Goal: Find contact information: Find contact information

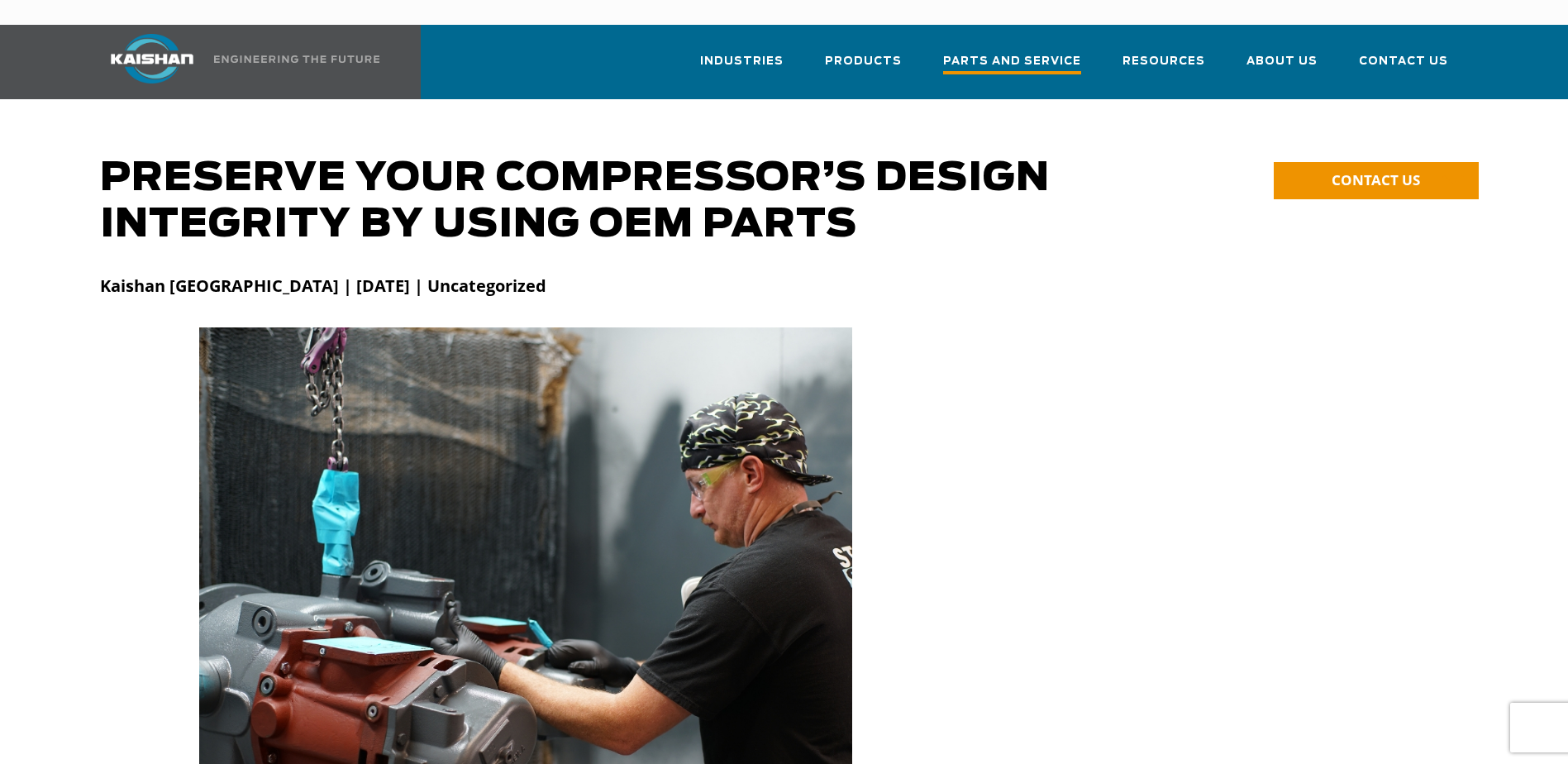
click at [1061, 52] on span "Parts and Service" at bounding box center [1012, 63] width 138 height 22
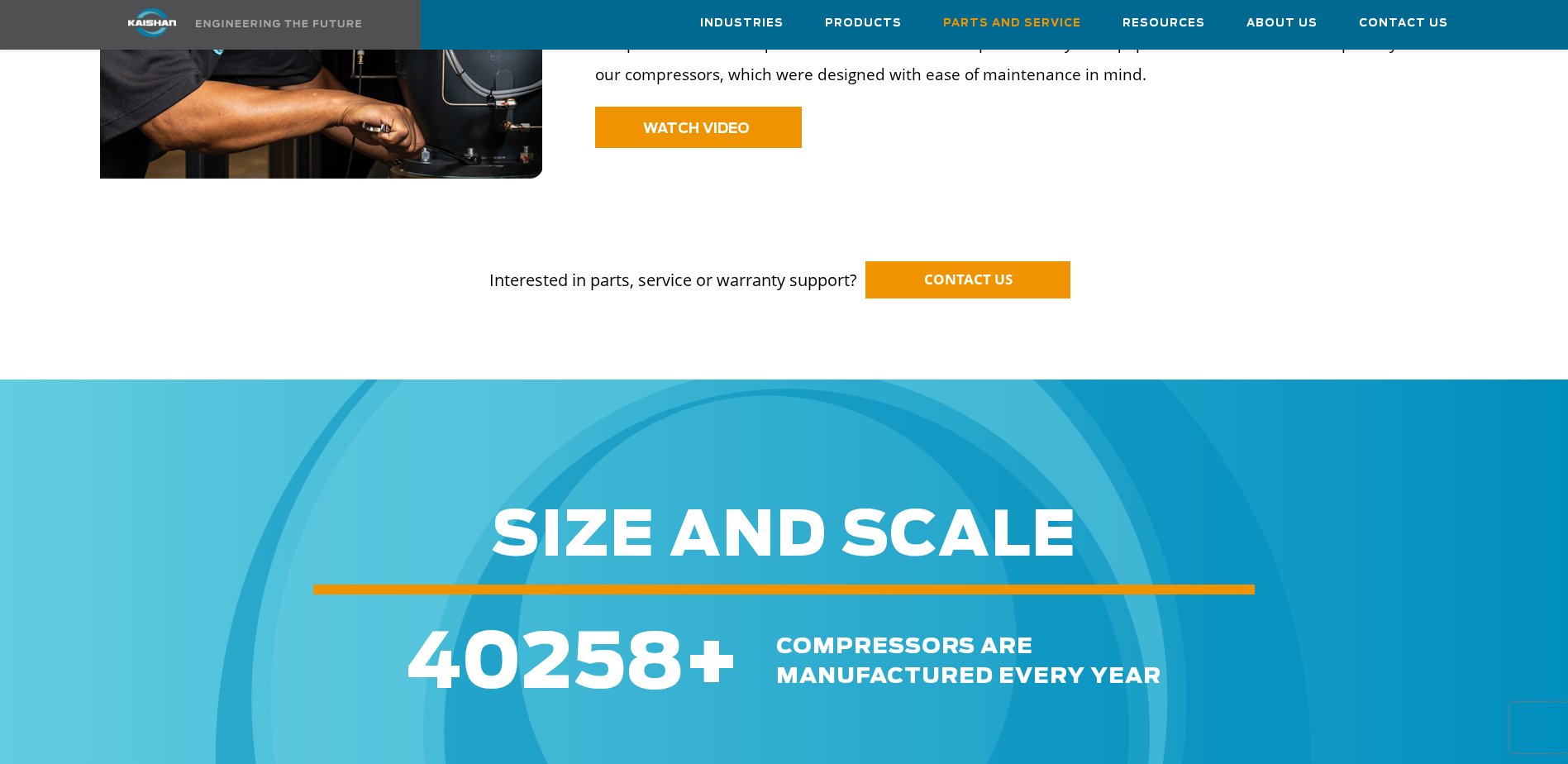
scroll to position [1489, 0]
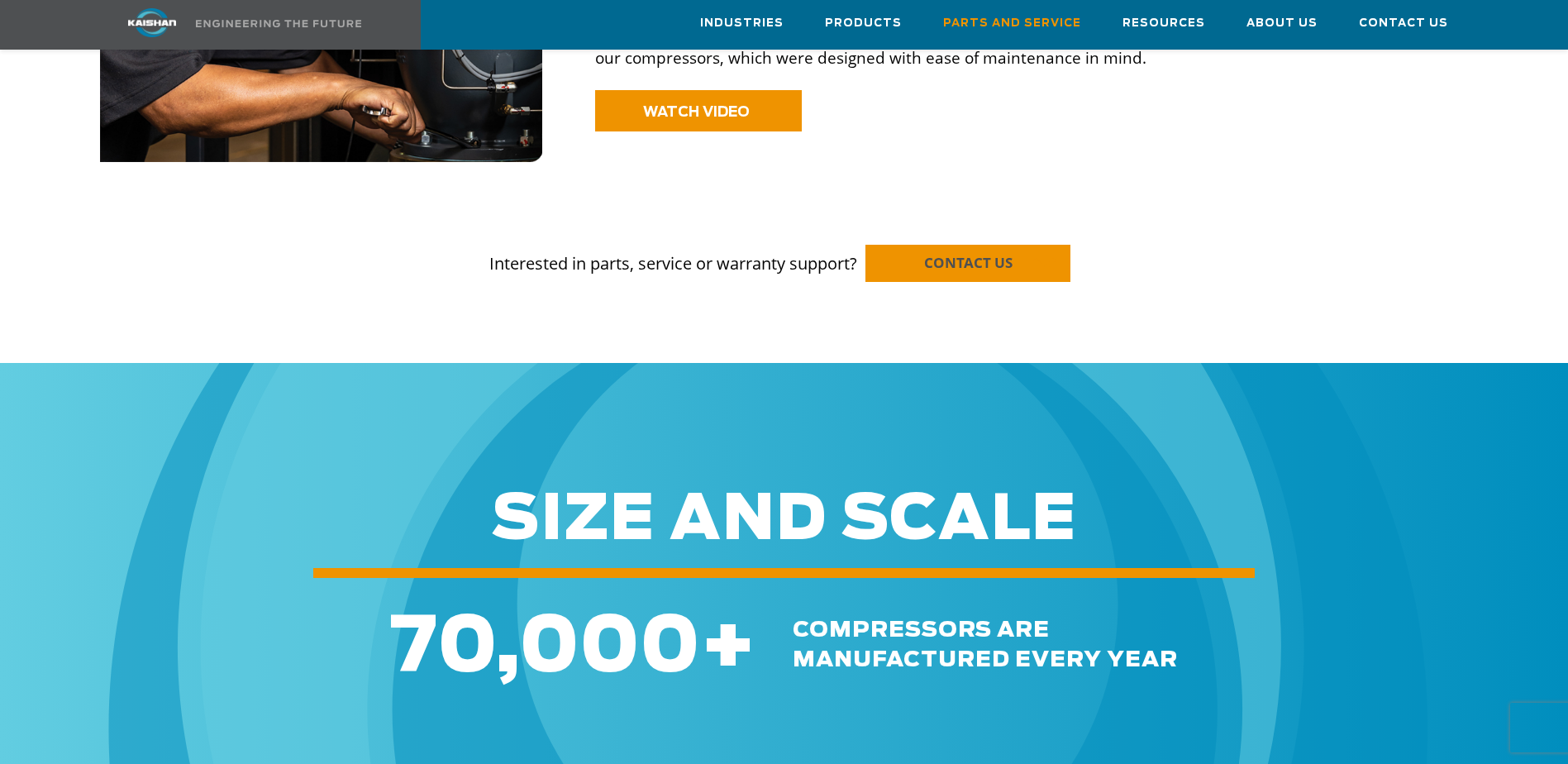
click at [940, 253] on span "CONTACT US" at bounding box center [967, 263] width 88 height 19
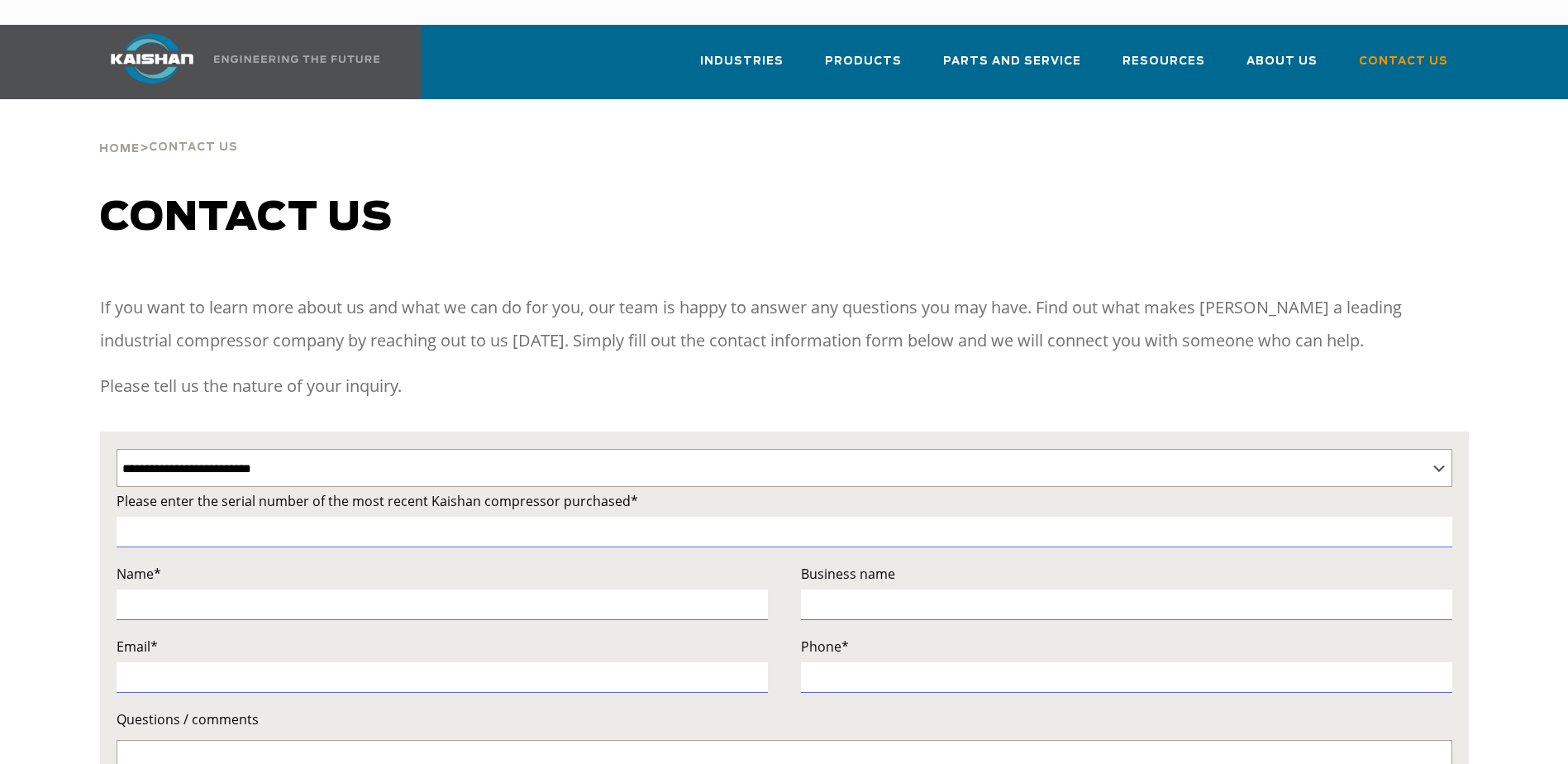
select select "**********"
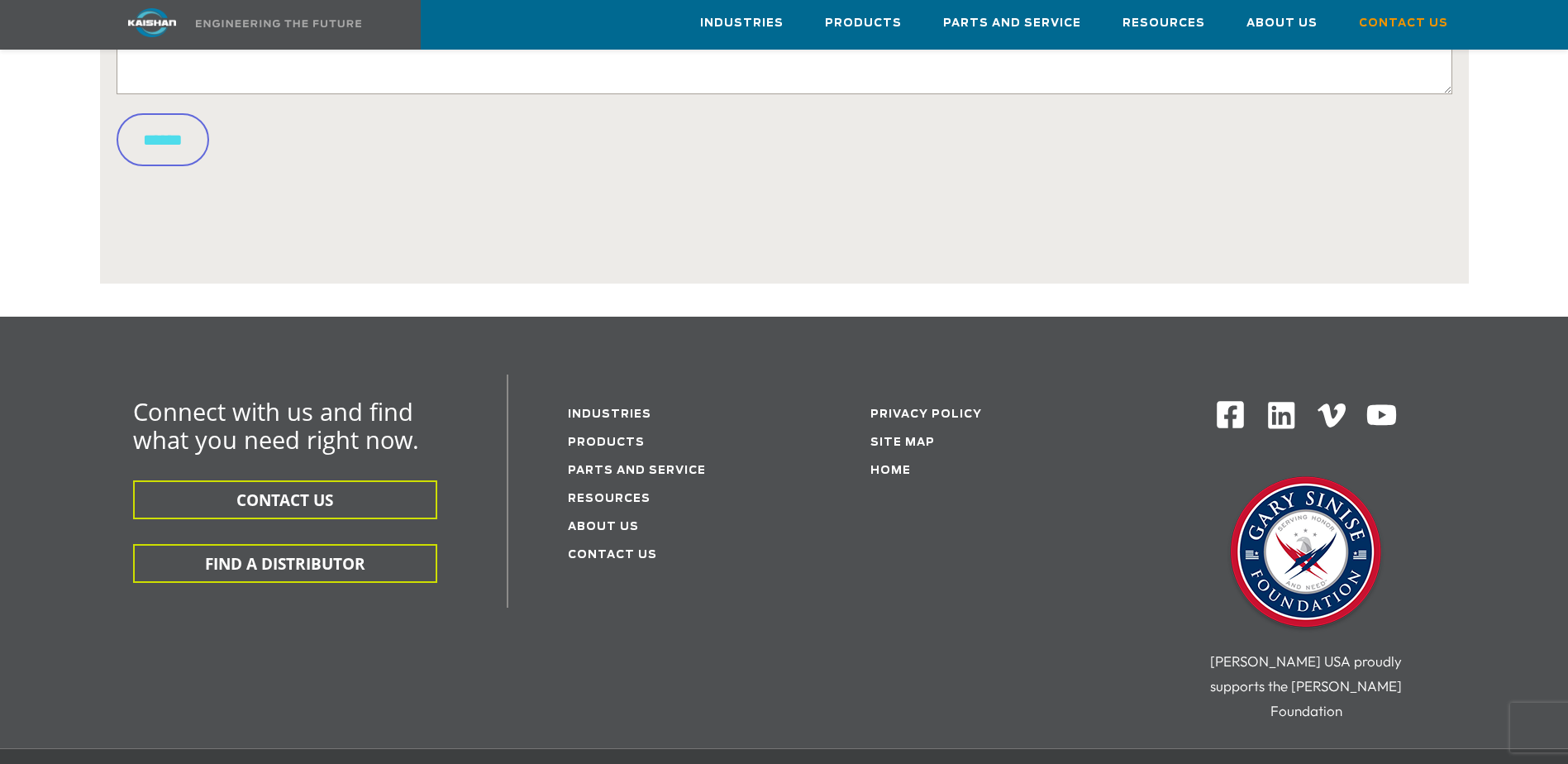
scroll to position [827, 0]
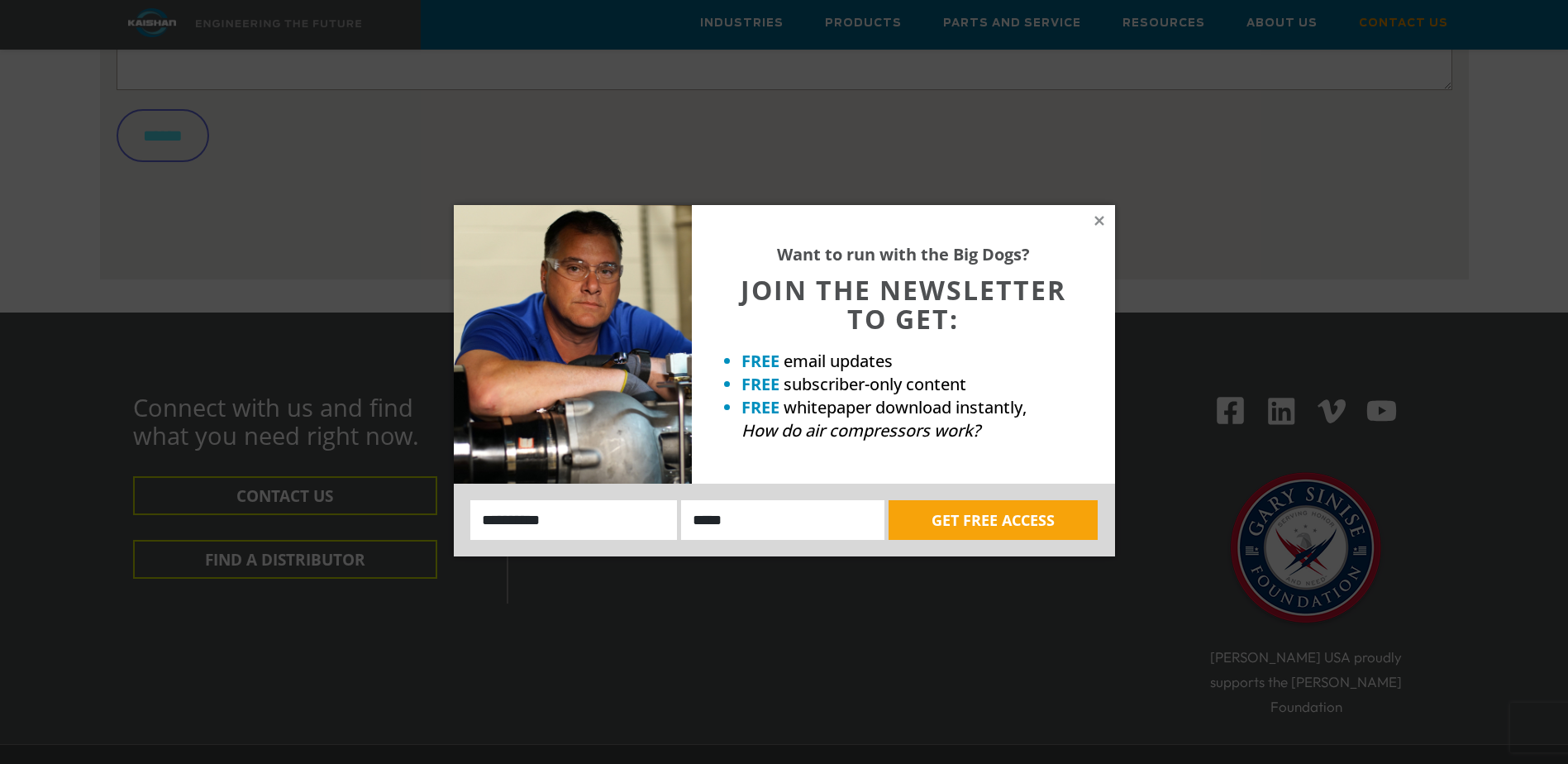
click at [293, 545] on div "Want to run with the Big Dogs? JOIN THE NEWSLETTER TO GET: FREE email updates F…" at bounding box center [784, 382] width 1568 height 764
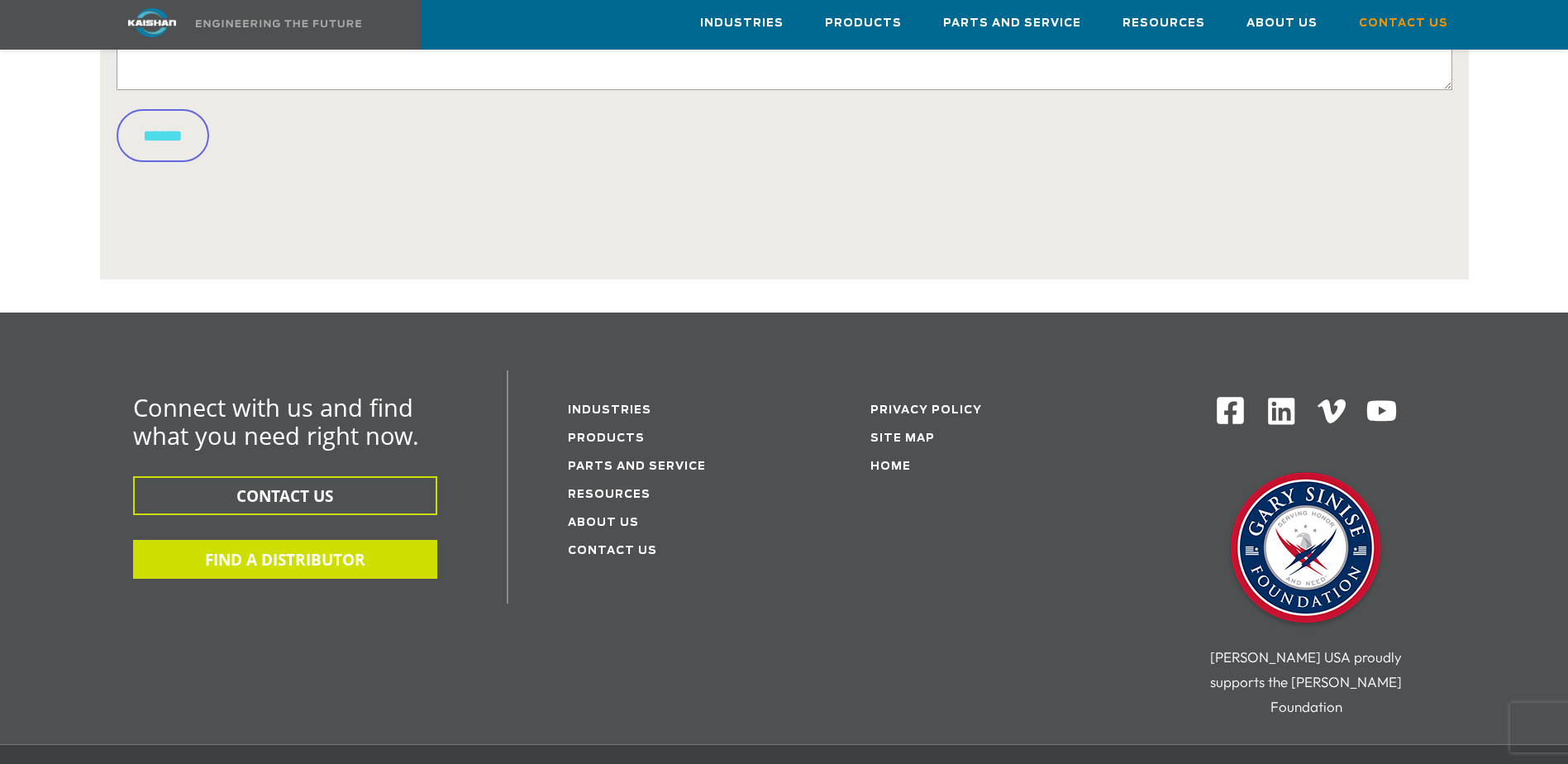
click at [294, 547] on button "FIND A DISTRIBUTOR" at bounding box center [285, 560] width 304 height 39
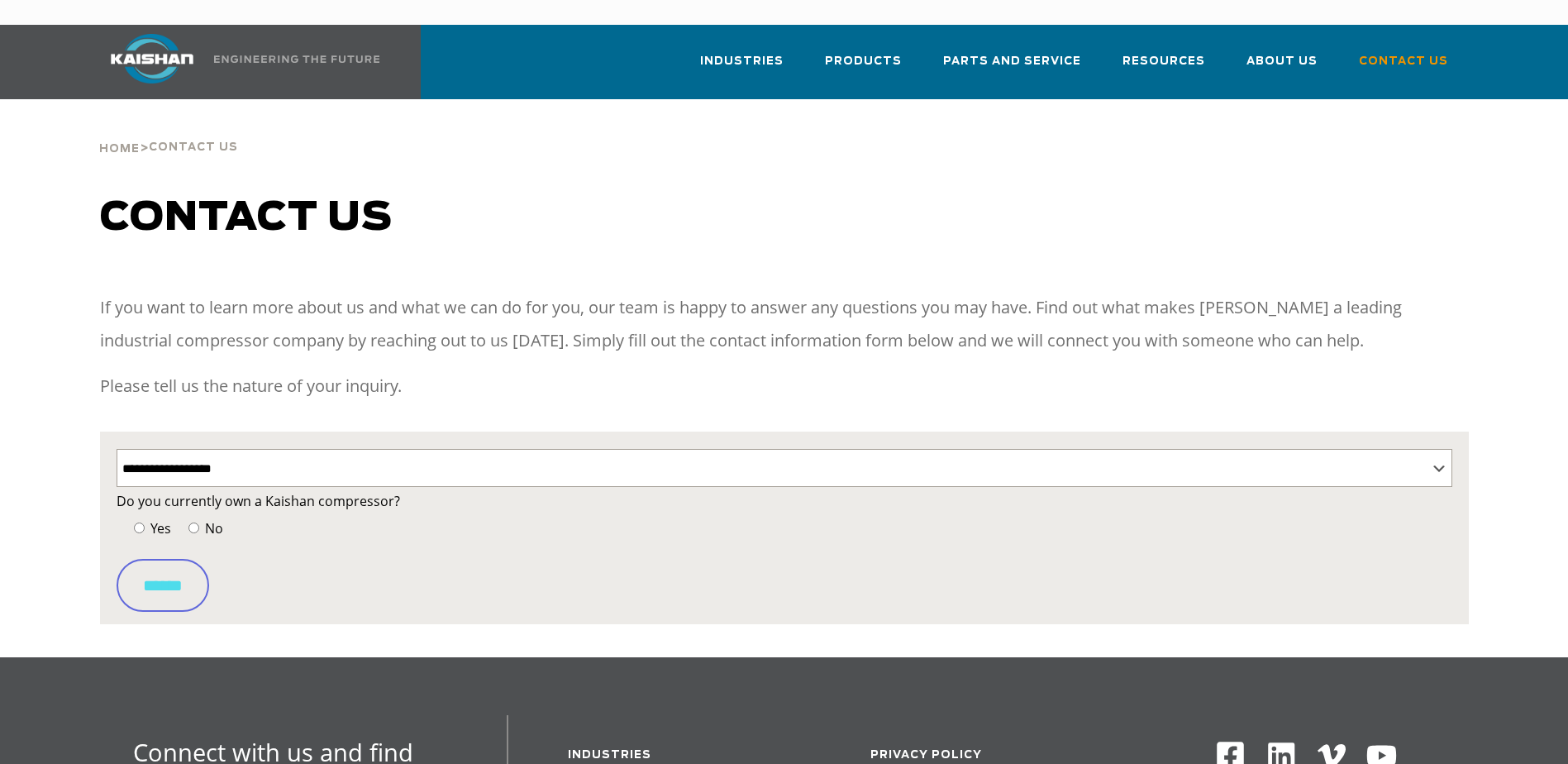
select select "**********"
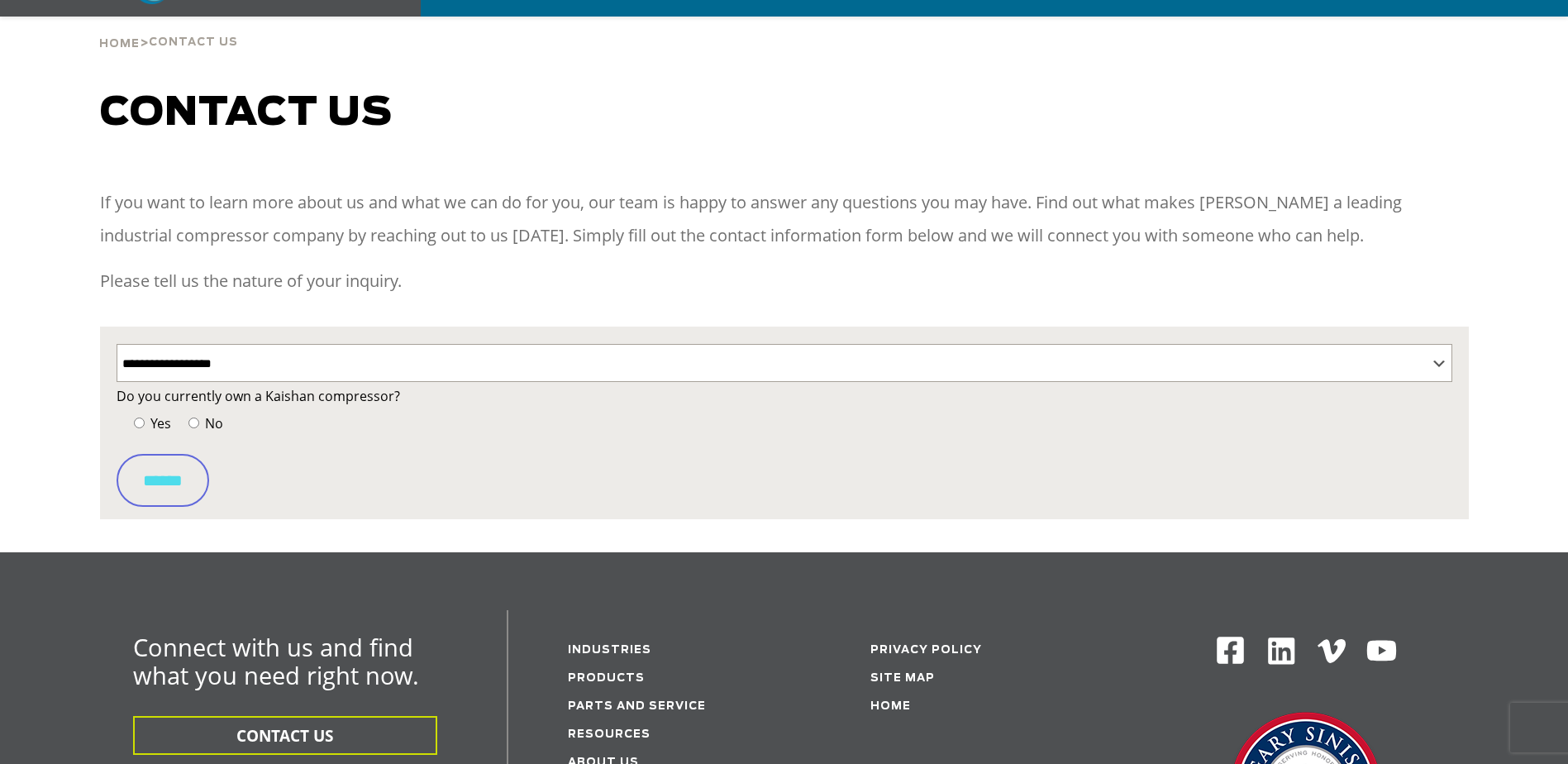
scroll to position [166, 0]
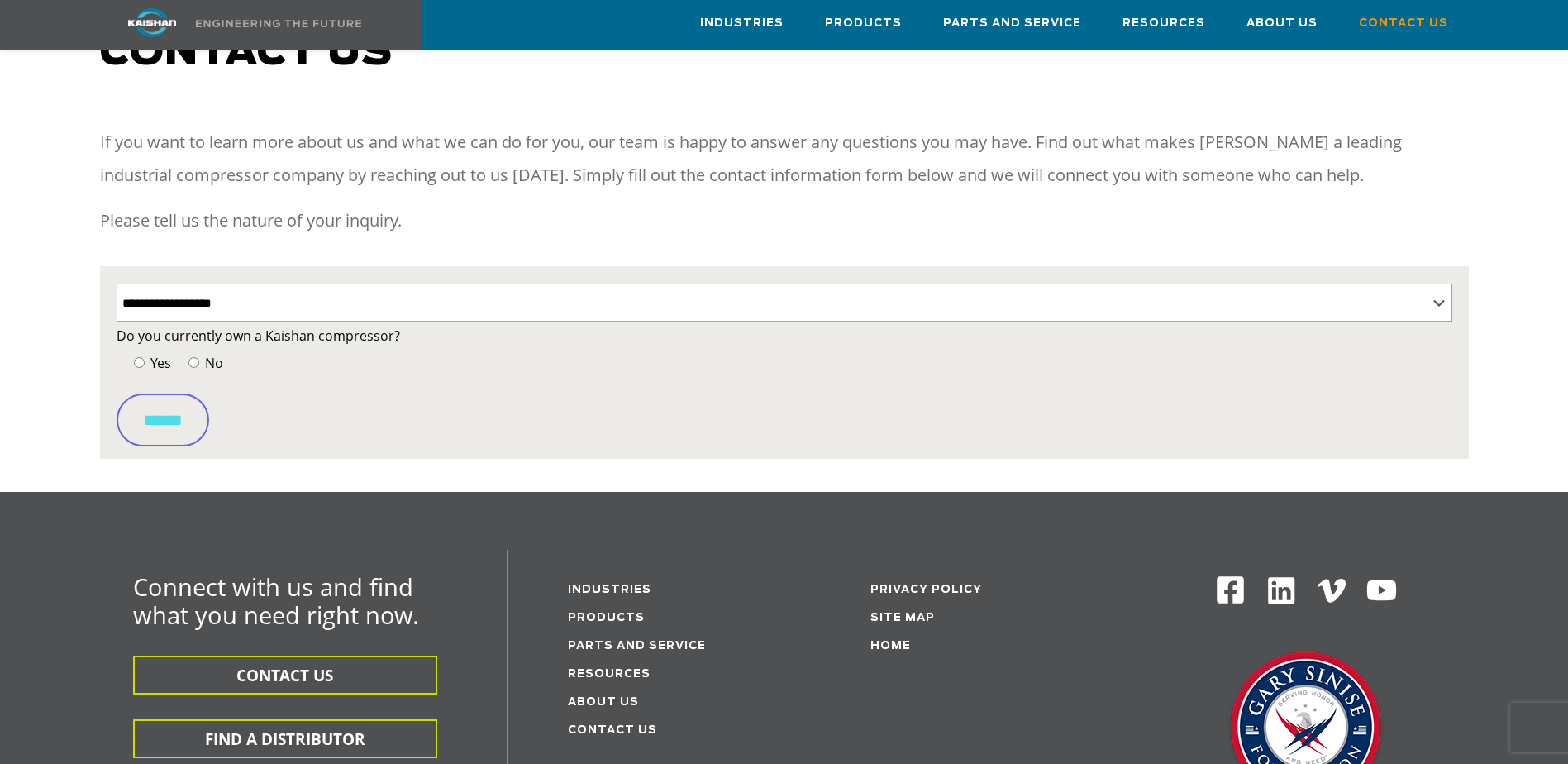
click at [144, 351] on label "Yes" at bounding box center [150, 362] width 41 height 23
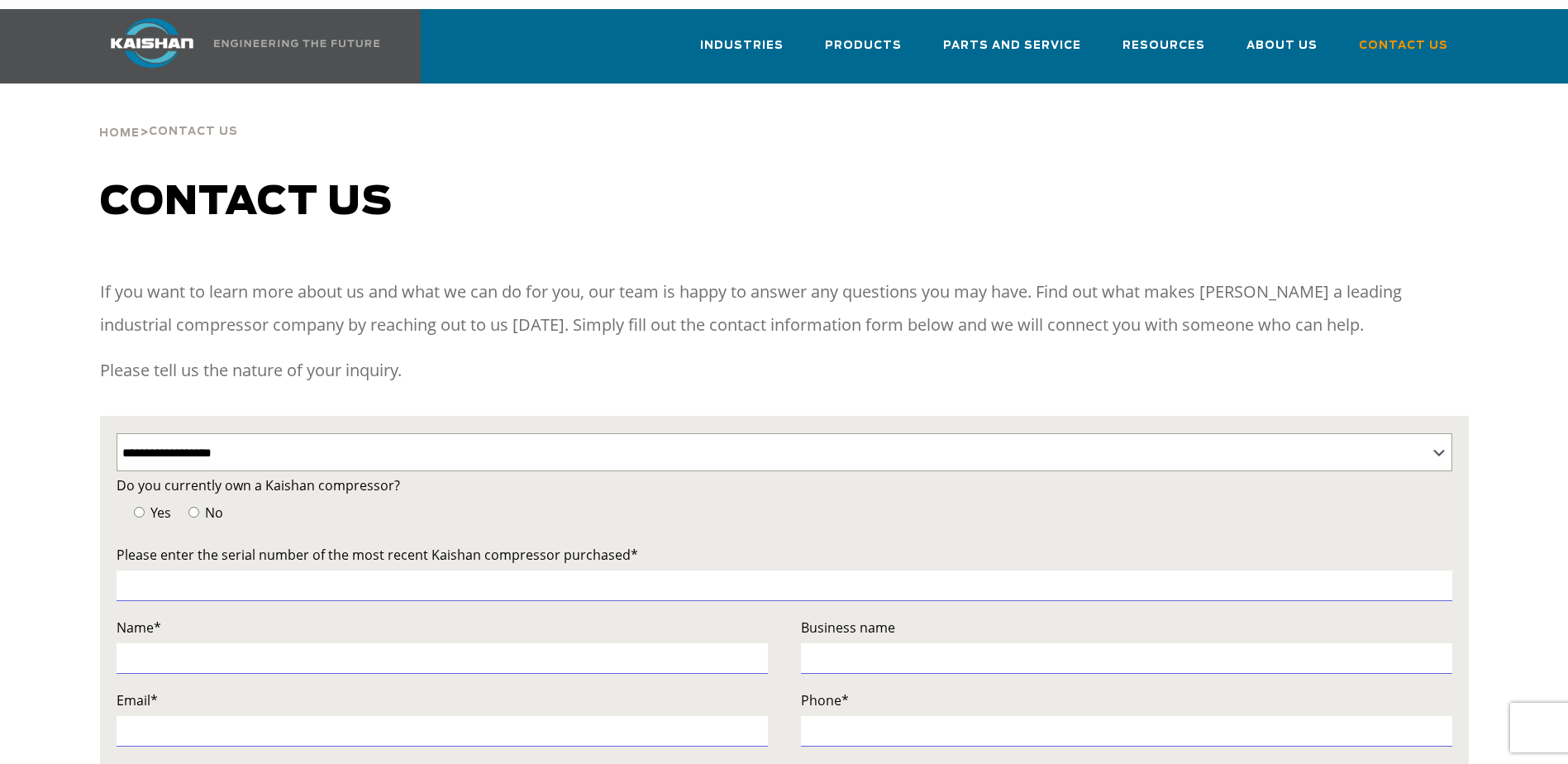
scroll to position [0, 0]
